Goal: Task Accomplishment & Management: Use online tool/utility

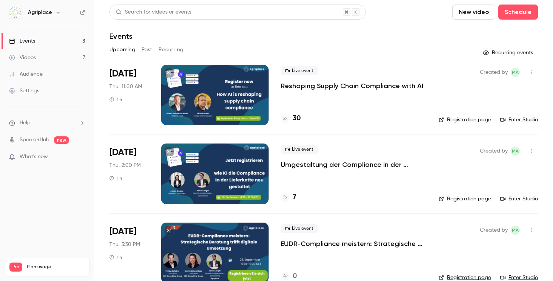
click at [452, 13] on button "New video" at bounding box center [473, 12] width 43 height 15
click at [382, 36] on li "Record" at bounding box center [406, 33] width 81 height 20
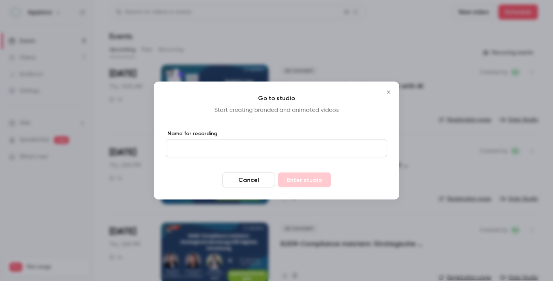
click at [246, 153] on input "Name for recording" at bounding box center [276, 149] width 221 height 18
type input "**********"
click at [306, 178] on button "Enter studio" at bounding box center [304, 180] width 53 height 15
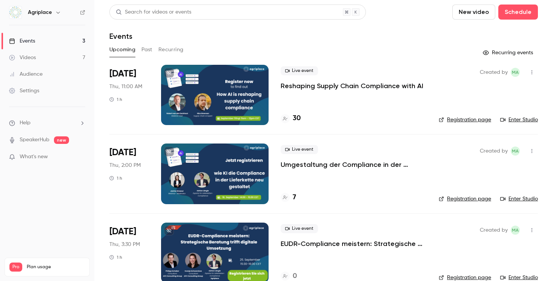
click at [452, 14] on button "New video" at bounding box center [473, 12] width 43 height 15
click at [381, 26] on li "Record" at bounding box center [406, 33] width 81 height 20
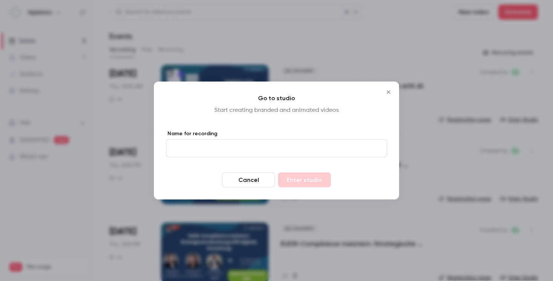
click at [229, 163] on form "Name for recording Cancel Enter studio" at bounding box center [276, 159] width 221 height 58
click at [229, 154] on input "Name for recording" at bounding box center [276, 149] width 221 height 18
type input "**********"
click at [308, 185] on button "Enter studio" at bounding box center [304, 180] width 53 height 15
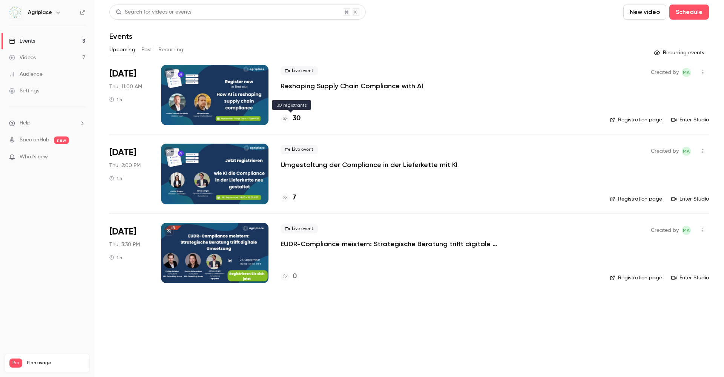
click at [298, 119] on h4 "30" at bounding box center [297, 119] width 8 height 10
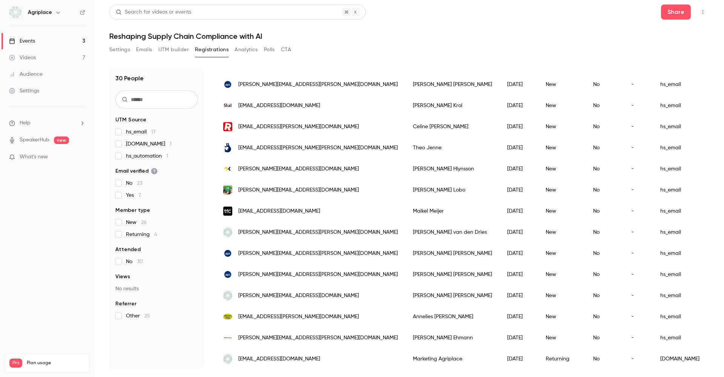
scroll to position [404, 0]
click at [51, 59] on link "Videos 7" at bounding box center [47, 57] width 94 height 17
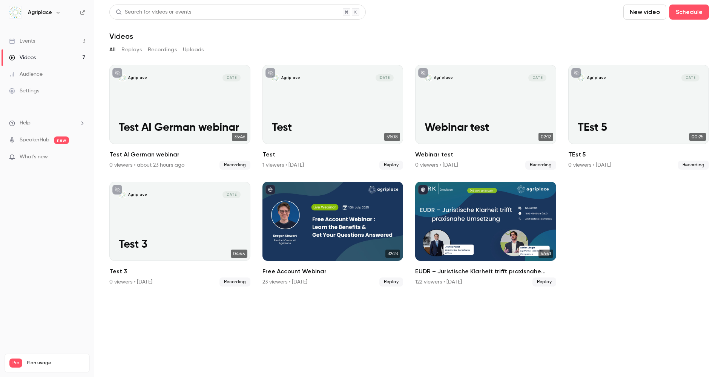
click at [53, 46] on link "Events 3" at bounding box center [47, 41] width 94 height 17
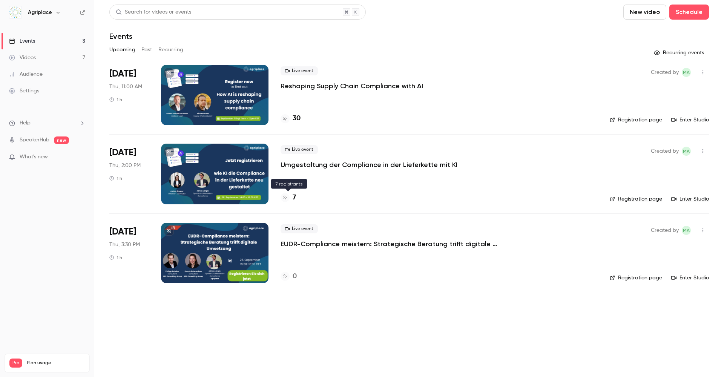
click at [290, 197] on div "7" at bounding box center [288, 198] width 15 height 10
